Goal: Task Accomplishment & Management: Manage account settings

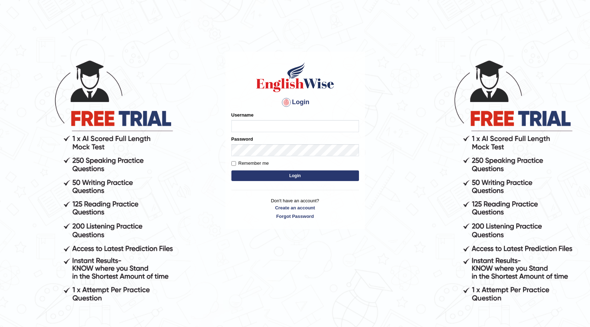
drag, startPoint x: 0, startPoint y: 0, endPoint x: 533, endPoint y: 129, distance: 548.9
click at [533, 102] on body "Login Please fix the following errors: Username Password Remember me Login Don'…" at bounding box center [295, 192] width 590 height 327
click at [517, 229] on body "Login Please fix the following errors: Username Password Remember me Login Don'…" at bounding box center [295, 192] width 590 height 327
